Goal: Transaction & Acquisition: Purchase product/service

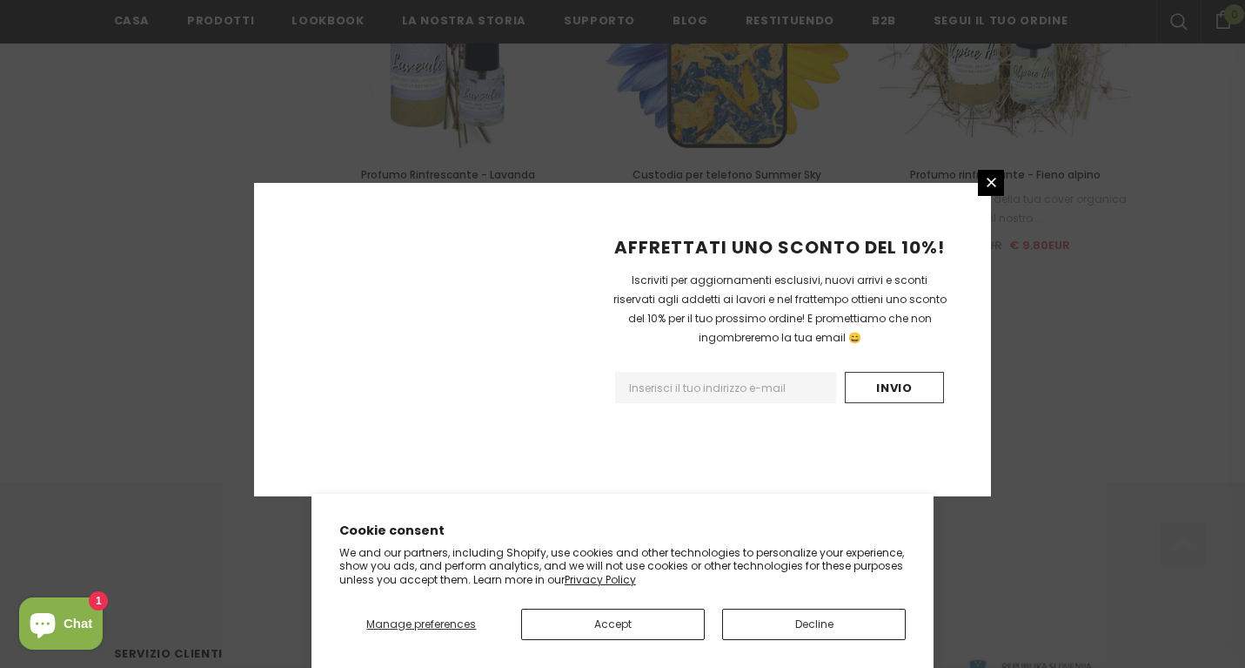
scroll to position [2045, 0]
